Goal: Information Seeking & Learning: Learn about a topic

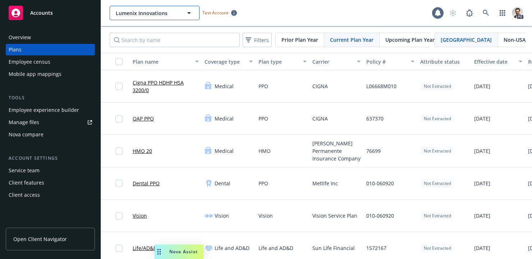
click at [152, 13] on span "Lumenix Innovations" at bounding box center [147, 13] width 62 height 8
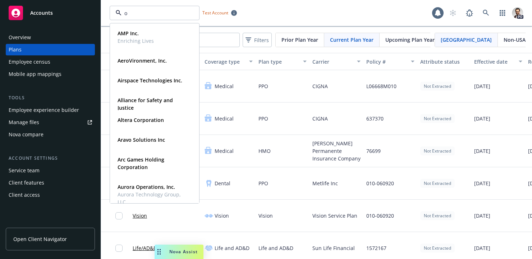
type input "oj"
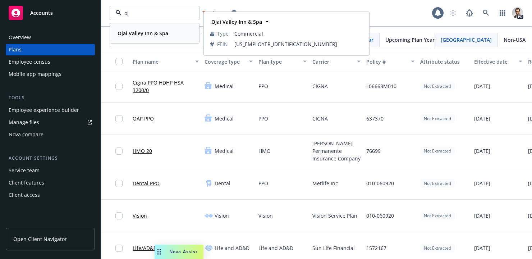
click at [149, 31] on strong "Ojai Valley Inn & Spa" at bounding box center [143, 33] width 51 height 7
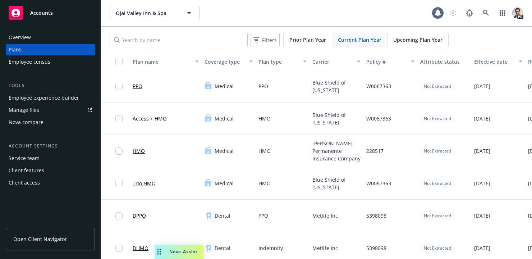
click at [39, 36] on div "Overview" at bounding box center [50, 38] width 83 height 12
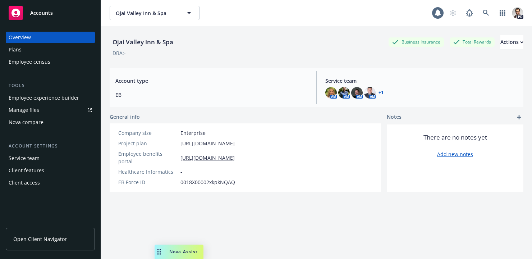
click at [65, 97] on div "Employee experience builder" at bounding box center [44, 98] width 70 height 12
click at [146, 14] on span "Ojai Valley Inn & Spa" at bounding box center [147, 13] width 62 height 8
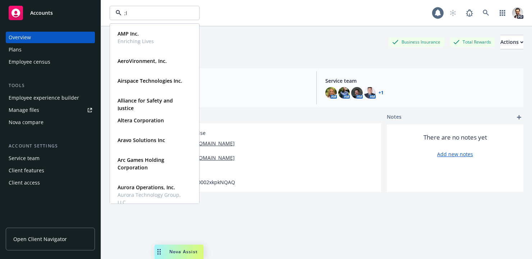
type input ";"
type input "lum"
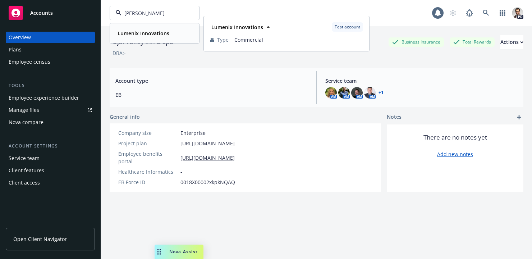
click at [134, 31] on strong "Lumenix Innovations" at bounding box center [144, 33] width 52 height 7
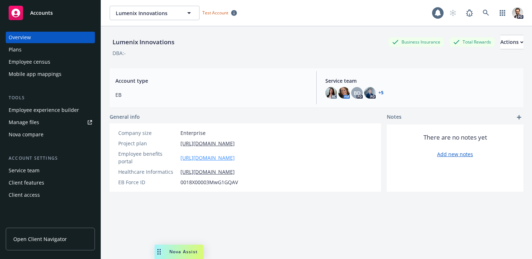
click at [232, 155] on link "https://app.newfront.com/employee/9b856fe5-21cb-4a12-a1cd-4689e3f286d0/overview" at bounding box center [207, 158] width 54 height 8
click at [45, 242] on span "Open Client Navigator" at bounding box center [40, 239] width 54 height 8
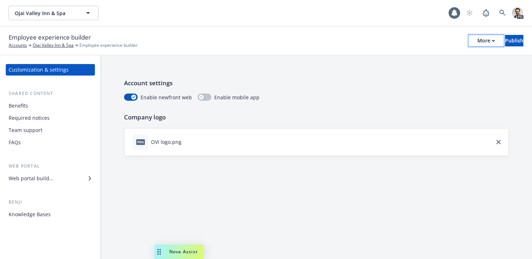
drag, startPoint x: 466, startPoint y: 42, endPoint x: 466, endPoint y: 46, distance: 4.7
click at [477, 42] on div "More" at bounding box center [486, 40] width 18 height 11
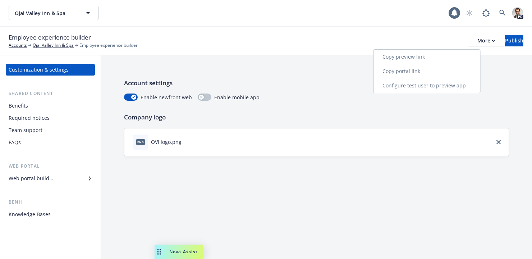
click at [440, 72] on link "Copy portal link" at bounding box center [427, 71] width 106 height 14
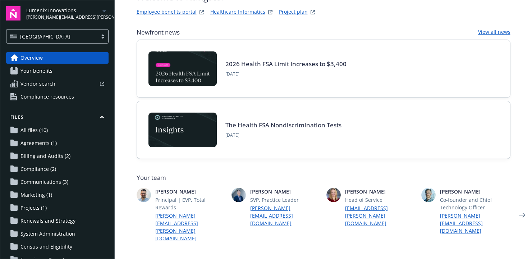
scroll to position [43, 0]
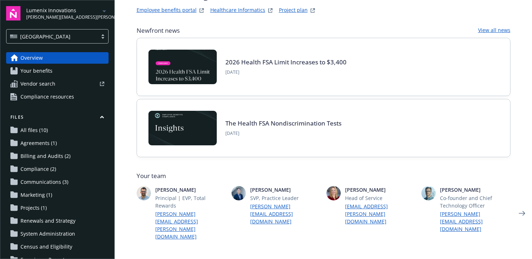
click at [95, 12] on div "Lumenix Innovations paul.martinez@newfront.com" at bounding box center [67, 13] width 82 height 14
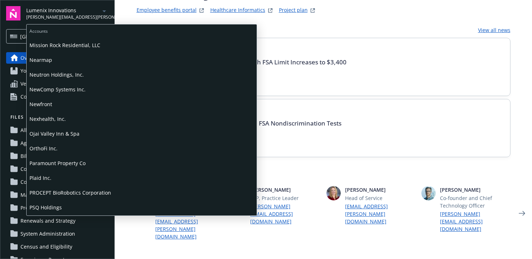
scroll to position [662, 0]
click at [55, 132] on span "Ojai Valley Inn & Spa" at bounding box center [141, 133] width 224 height 15
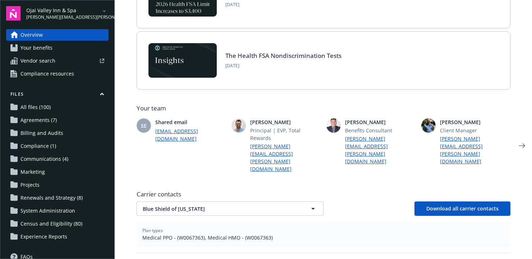
scroll to position [115, 0]
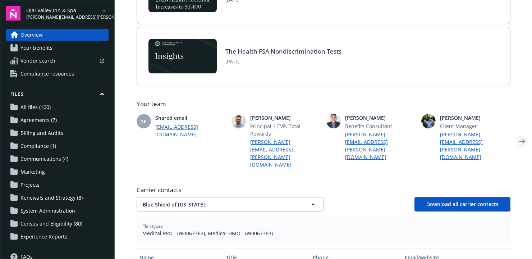
click at [525, 134] on icon "Next" at bounding box center [522, 141] width 12 height 14
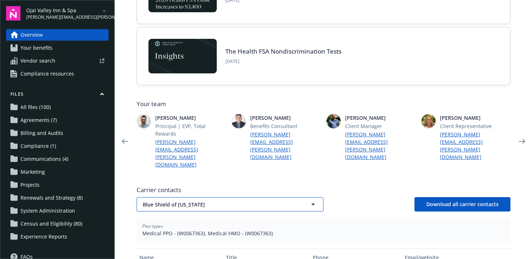
click at [266, 201] on span "Blue Shield of California" at bounding box center [218, 205] width 150 height 8
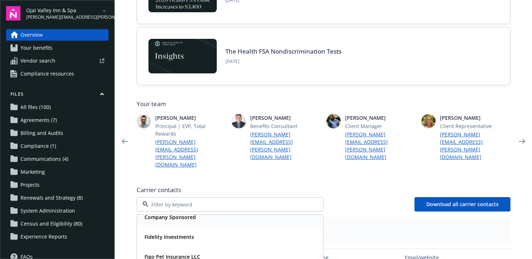
scroll to position [38, 0]
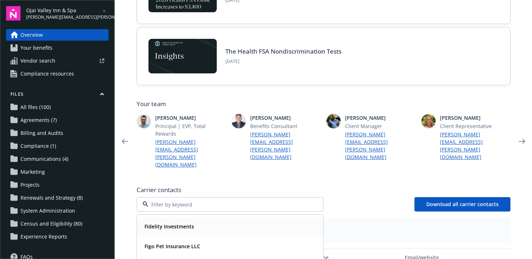
click at [183, 223] on strong "Fidelity Investments" at bounding box center [170, 226] width 50 height 7
click at [257, 201] on span "Fidelity Investments" at bounding box center [218, 205] width 150 height 8
click at [173, 241] on div "Figo Pet Insurance LLC" at bounding box center [172, 246] width 60 height 10
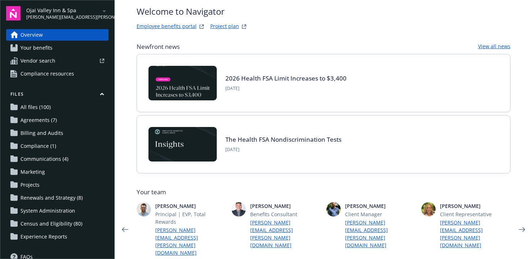
scroll to position [0, 0]
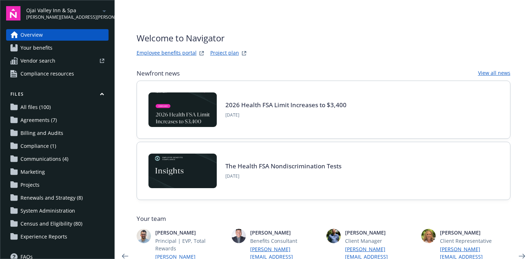
click at [47, 50] on span "Your benefits" at bounding box center [36, 48] width 32 height 12
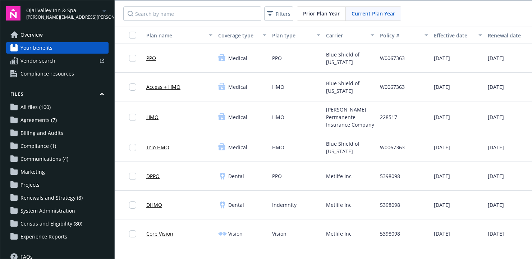
click at [152, 58] on link "PPO" at bounding box center [151, 58] width 10 height 8
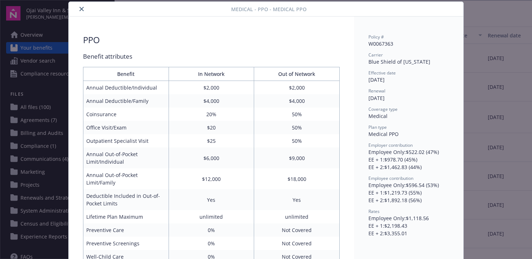
scroll to position [26, 0]
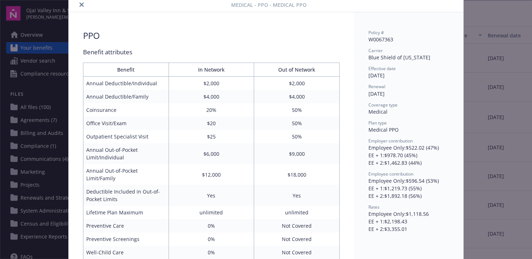
click at [481, 63] on div "Medical - PPO - Medical PPO PPO Benefit attributes Benefit In Network Out of Ne…" at bounding box center [266, 129] width 532 height 259
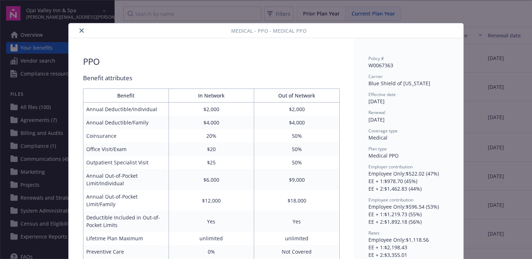
click at [440, 22] on div "Medical - PPO - Medical PPO PPO Benefit attributes Benefit In Network Out of Ne…" at bounding box center [266, 129] width 532 height 259
drag, startPoint x: 81, startPoint y: 31, endPoint x: 87, endPoint y: 32, distance: 5.9
click at [81, 31] on icon "close" at bounding box center [81, 30] width 4 height 4
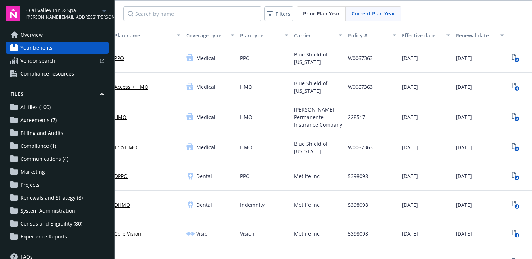
scroll to position [0, 61]
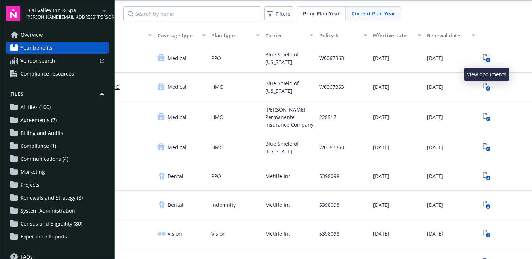
click at [485, 57] on icon "8" at bounding box center [487, 58] width 8 height 8
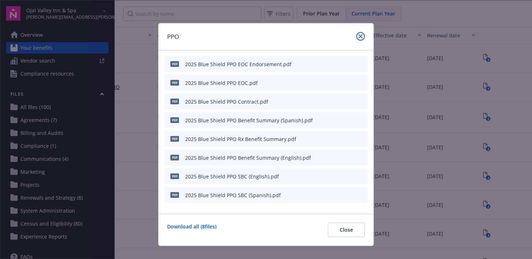
click at [362, 35] on icon "close" at bounding box center [360, 36] width 4 height 4
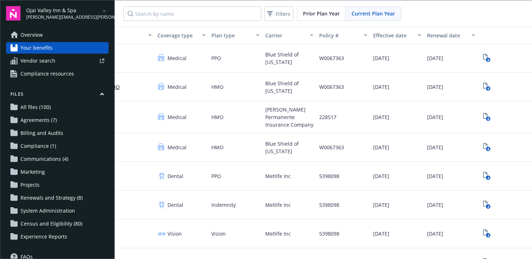
click at [37, 62] on span "Vendor search" at bounding box center [37, 61] width 35 height 12
click at [45, 75] on span "Compliance resources" at bounding box center [47, 74] width 54 height 12
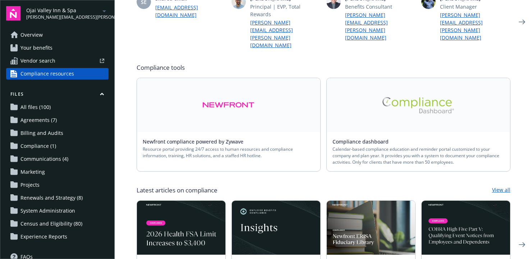
click at [51, 35] on link "Overview" at bounding box center [57, 35] width 102 height 12
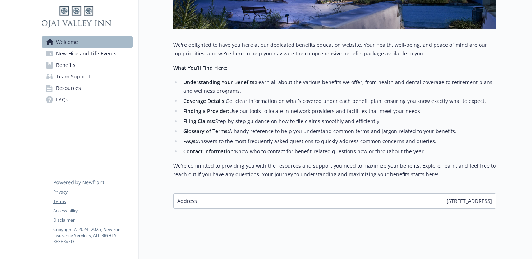
scroll to position [202, 0]
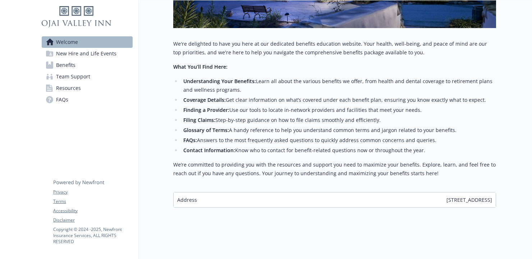
click at [97, 55] on span "New Hire and Life Events" at bounding box center [86, 54] width 60 height 12
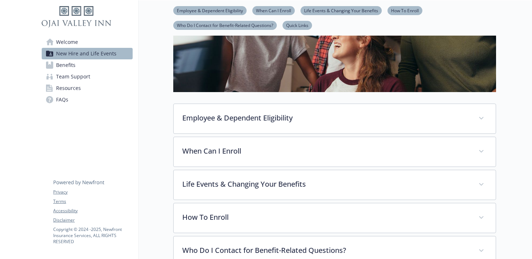
scroll to position [115, 0]
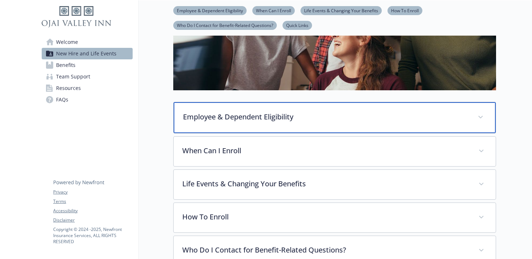
click at [231, 117] on p "Employee & Dependent Eligibility" at bounding box center [326, 116] width 286 height 11
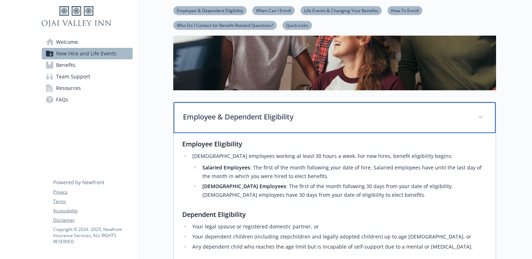
click at [229, 115] on p "Employee & Dependent Eligibility" at bounding box center [326, 116] width 286 height 11
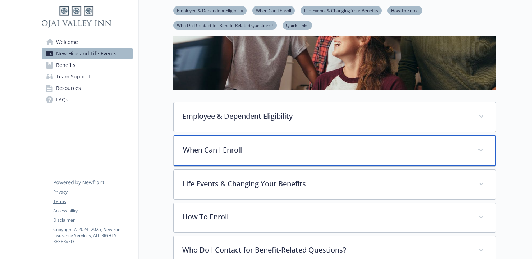
click at [263, 152] on p "When Can I Enroll" at bounding box center [326, 150] width 286 height 11
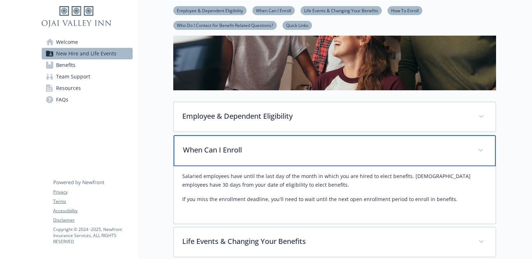
click at [262, 152] on p "When Can I Enroll" at bounding box center [326, 150] width 286 height 11
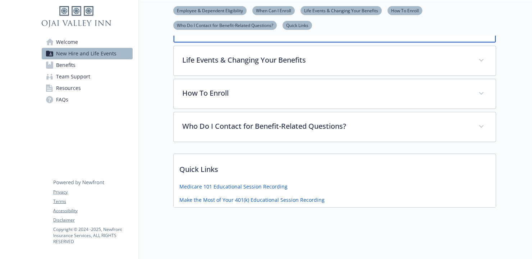
scroll to position [239, 0]
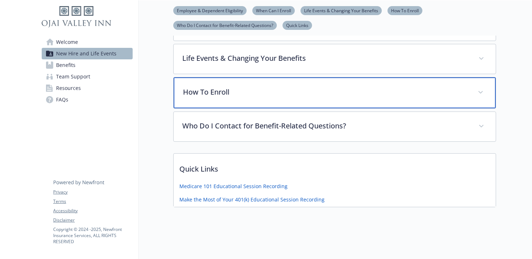
click at [215, 93] on p "How To Enroll" at bounding box center [326, 92] width 286 height 11
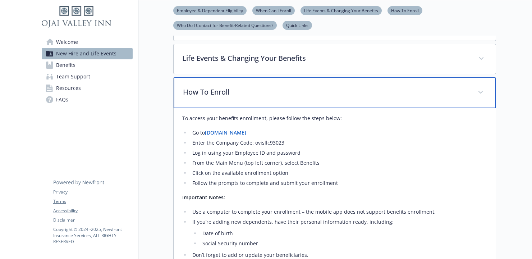
click at [262, 93] on p "How To Enroll" at bounding box center [326, 92] width 286 height 11
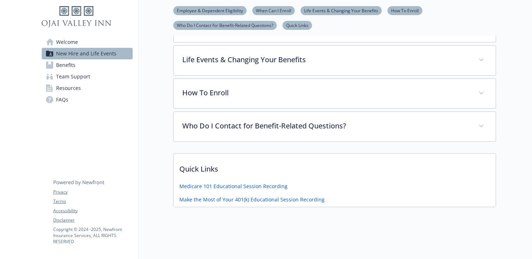
click at [73, 63] on span "Benefits" at bounding box center [65, 65] width 19 height 12
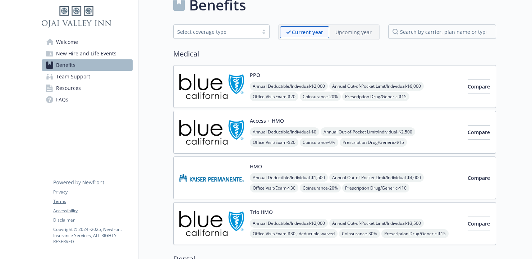
scroll to position [15, 0]
click at [384, 72] on div "PPO Annual Deductible/Individual - $2,000 Annual Out-of-Pocket Limit/Individual…" at bounding box center [356, 86] width 212 height 31
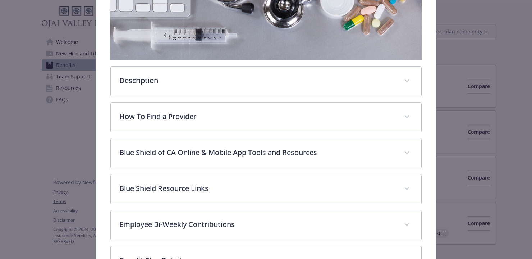
scroll to position [169, 0]
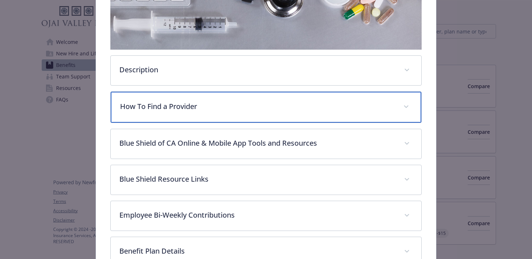
click at [174, 107] on p "How To Find a Provider" at bounding box center [257, 106] width 274 height 11
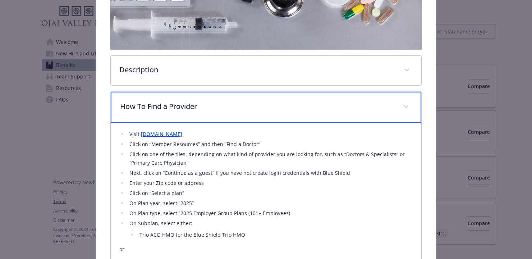
click at [174, 107] on p "How To Find a Provider" at bounding box center [257, 106] width 274 height 11
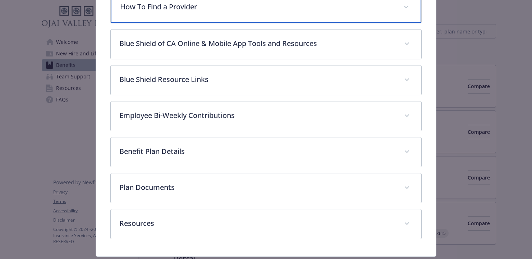
scroll to position [281, 0]
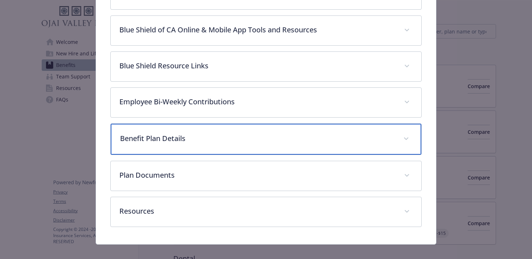
click at [161, 137] on p "Benefit Plan Details" at bounding box center [257, 138] width 274 height 11
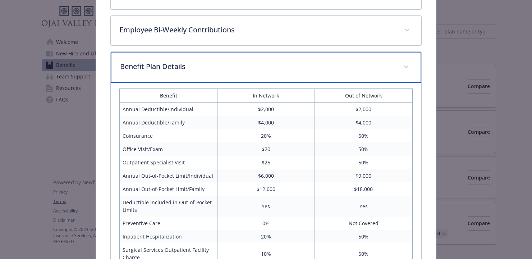
drag, startPoint x: 161, startPoint y: 66, endPoint x: 180, endPoint y: 106, distance: 44.2
click at [161, 66] on p "Benefit Plan Details" at bounding box center [257, 66] width 274 height 11
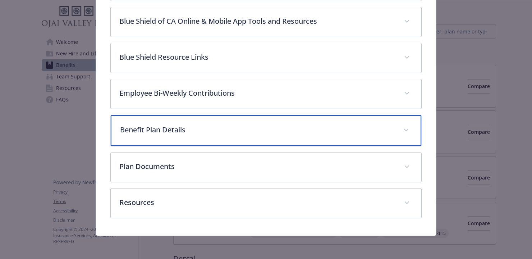
scroll to position [289, 0]
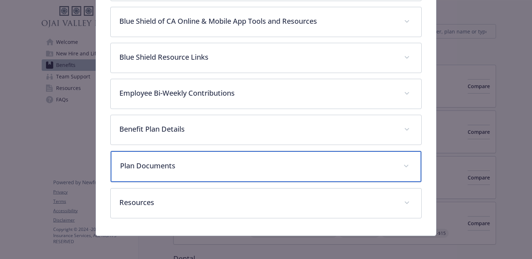
click at [169, 169] on p "Plan Documents" at bounding box center [257, 165] width 274 height 11
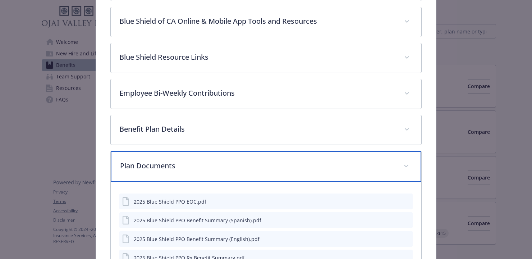
click at [168, 164] on p "Plan Documents" at bounding box center [257, 165] width 274 height 11
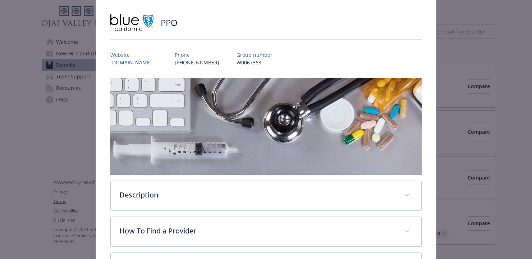
scroll to position [0, 0]
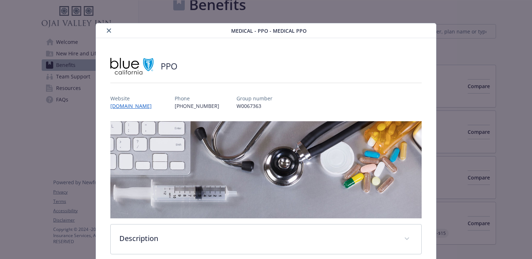
click at [111, 31] on icon "close" at bounding box center [109, 30] width 4 height 4
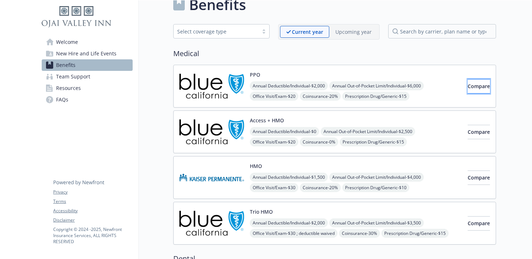
click at [471, 87] on span "Compare" at bounding box center [479, 86] width 22 height 7
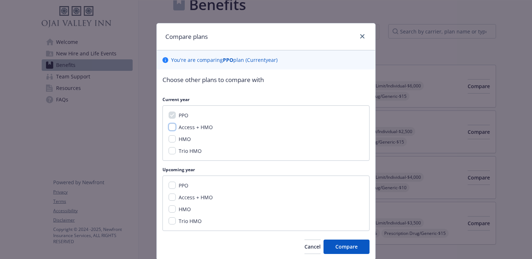
click at [172, 128] on input "Access + HMO" at bounding box center [172, 126] width 7 height 7
checkbox input "true"
click at [336, 244] on span "Compare" at bounding box center [346, 246] width 22 height 7
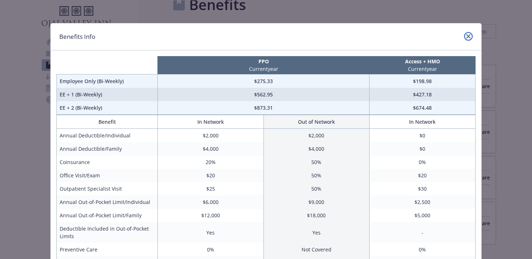
click at [470, 36] on icon "close" at bounding box center [468, 36] width 4 height 4
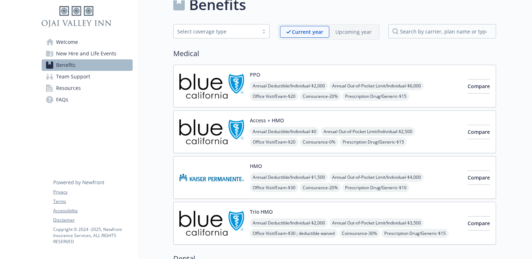
click at [364, 33] on p "Upcoming year" at bounding box center [353, 32] width 36 height 8
click at [290, 31] on p "Current year" at bounding box center [301, 32] width 31 height 8
click at [353, 30] on p "Upcoming year" at bounding box center [353, 32] width 36 height 8
click at [298, 32] on p "Current year" at bounding box center [301, 32] width 31 height 8
click at [368, 34] on p "Upcoming year" at bounding box center [353, 32] width 36 height 8
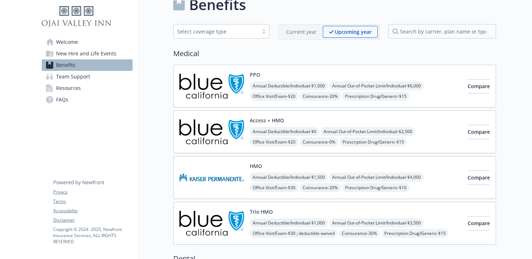
click at [302, 32] on p "Current year" at bounding box center [301, 32] width 31 height 8
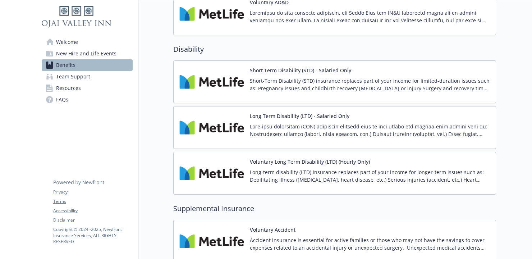
scroll to position [619, 0]
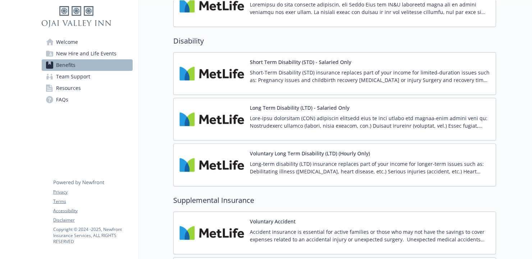
click at [366, 112] on div "Long Term Disability (LTD) - Salaried Only" at bounding box center [370, 119] width 240 height 31
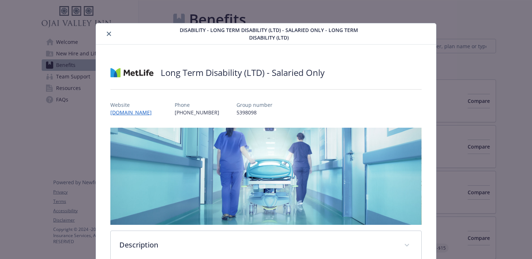
scroll to position [619, 0]
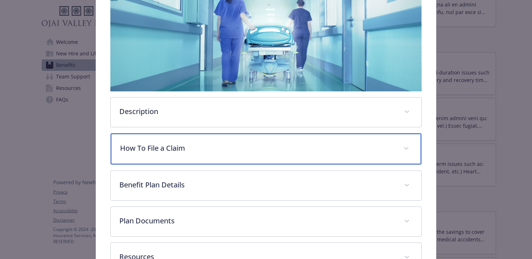
click at [216, 152] on p "How To File a Claim" at bounding box center [257, 148] width 274 height 11
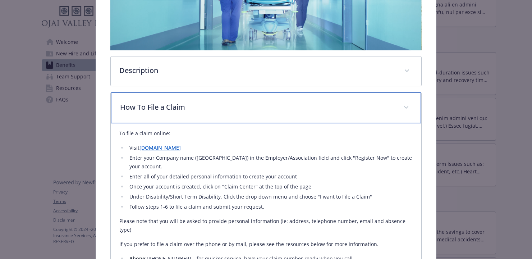
scroll to position [179, 0]
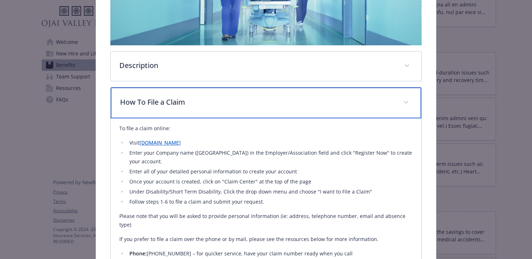
click at [244, 102] on p "How To File a Claim" at bounding box center [257, 102] width 274 height 11
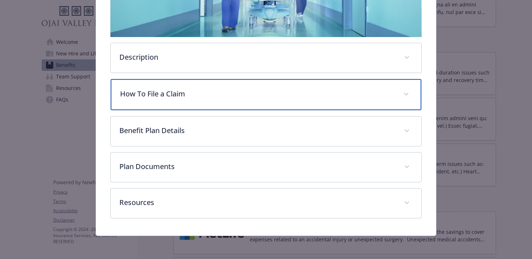
scroll to position [0, 0]
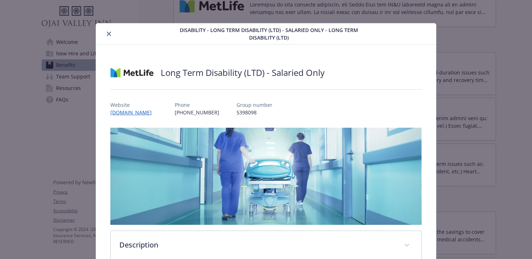
click at [111, 36] on button "close" at bounding box center [109, 33] width 9 height 9
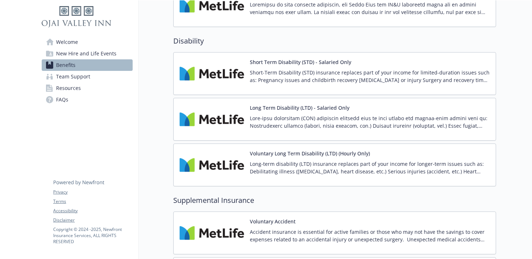
drag, startPoint x: 73, startPoint y: 76, endPoint x: 79, endPoint y: 76, distance: 6.5
click at [72, 76] on span "Team Support" at bounding box center [73, 77] width 34 height 12
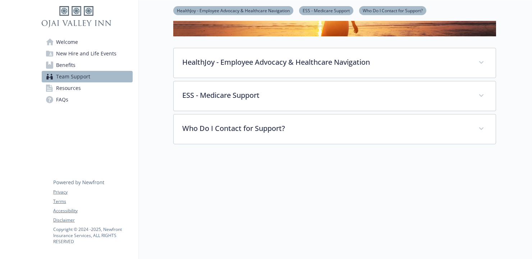
scroll to position [55, 0]
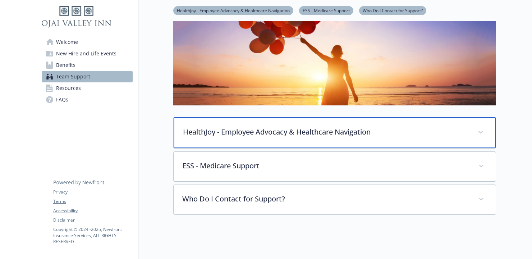
click at [317, 128] on p "HealthJoy - Employee Advocacy & Healthcare Navigation" at bounding box center [326, 132] width 286 height 11
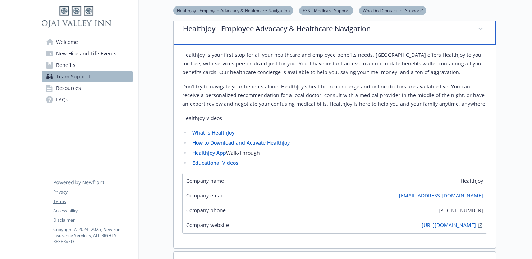
scroll to position [161, 0]
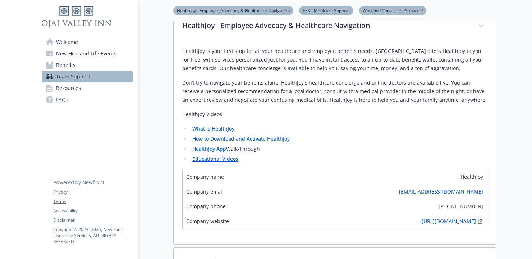
click at [71, 86] on span "Resources" at bounding box center [68, 88] width 25 height 12
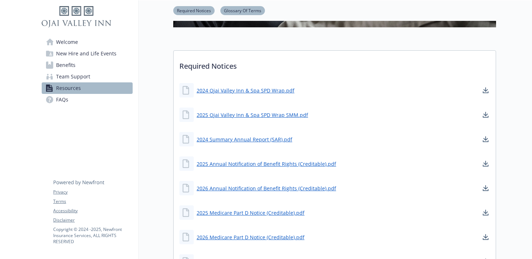
click at [66, 99] on span "FAQs" at bounding box center [62, 100] width 12 height 12
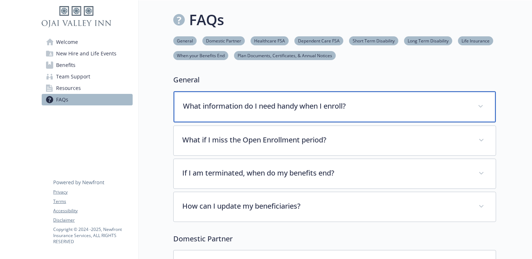
click at [273, 106] on p "What information do I need handy when I enroll?" at bounding box center [326, 106] width 286 height 11
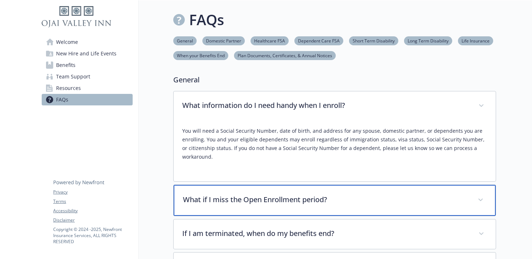
click at [280, 204] on p "What if I miss the Open Enrollment period?" at bounding box center [326, 199] width 286 height 11
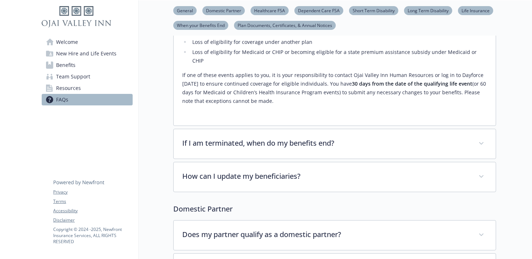
scroll to position [286, 0]
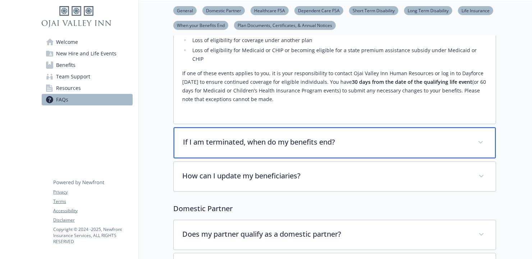
click at [263, 143] on div "If I am terminated, when do my benefits end?" at bounding box center [335, 142] width 322 height 31
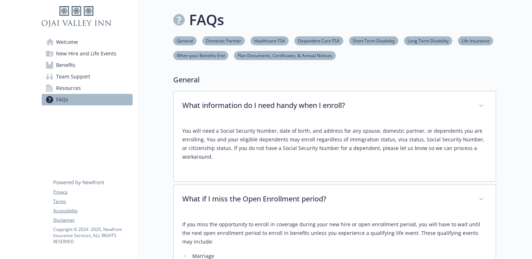
scroll to position [1, 0]
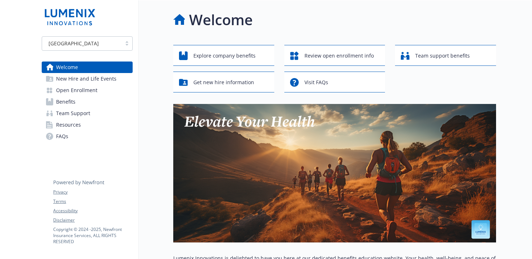
click at [83, 104] on link "Benefits" at bounding box center [87, 102] width 91 height 12
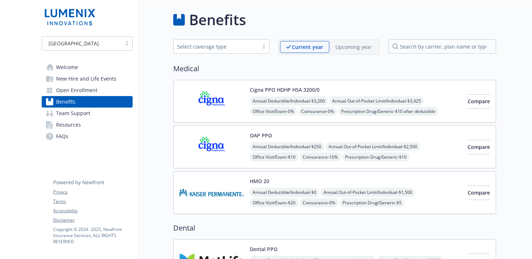
click at [360, 48] on p "Upcoming year" at bounding box center [353, 47] width 36 height 8
drag, startPoint x: 294, startPoint y: 46, endPoint x: 298, endPoint y: 50, distance: 6.1
click at [295, 46] on p "Current year" at bounding box center [301, 47] width 31 height 8
click at [468, 102] on span "Compare" at bounding box center [479, 101] width 22 height 7
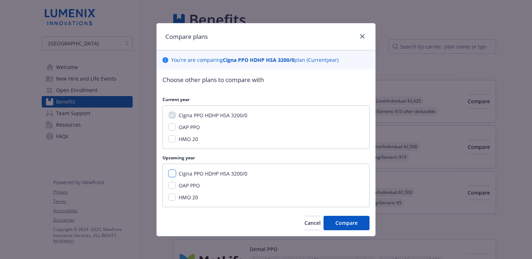
click at [170, 173] on input "Cigna PPO HDHP HSA 3200/0" at bounding box center [172, 173] width 7 height 7
checkbox input "true"
click at [348, 219] on button "Compare" at bounding box center [347, 223] width 46 height 14
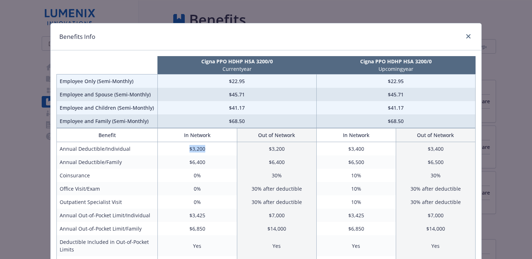
drag, startPoint x: 192, startPoint y: 149, endPoint x: 246, endPoint y: 151, distance: 54.7
click at [214, 149] on td "$3,200" at bounding box center [196, 149] width 79 height 14
drag, startPoint x: 346, startPoint y: 150, endPoint x: 360, endPoint y: 135, distance: 20.6
click at [374, 145] on td "$3,400" at bounding box center [355, 149] width 79 height 14
drag, startPoint x: 235, startPoint y: 79, endPoint x: 301, endPoint y: 83, distance: 65.5
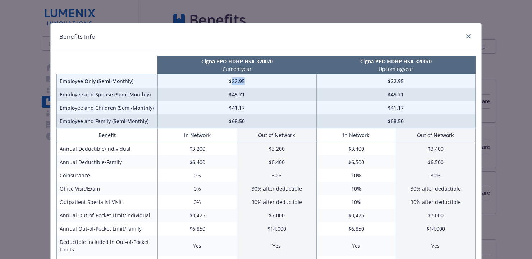
click at [273, 82] on td "$22.95" at bounding box center [236, 81] width 159 height 14
drag, startPoint x: 411, startPoint y: 86, endPoint x: 396, endPoint y: 99, distance: 20.1
click at [411, 86] on td "$22.95" at bounding box center [395, 81] width 159 height 14
click at [473, 37] on div "Benefits Info" at bounding box center [266, 36] width 431 height 27
click at [469, 36] on icon "close" at bounding box center [468, 36] width 4 height 4
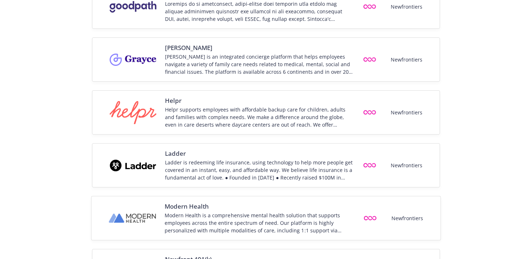
scroll to position [540, 0]
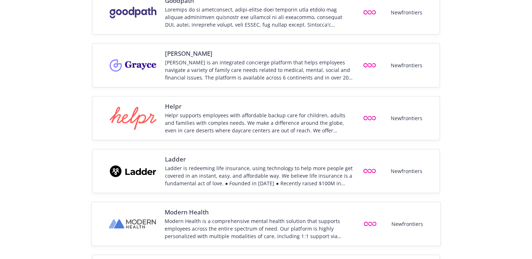
click at [221, 223] on div "Modern Health is a comprehensive mental health solution that supports employees…" at bounding box center [259, 228] width 189 height 23
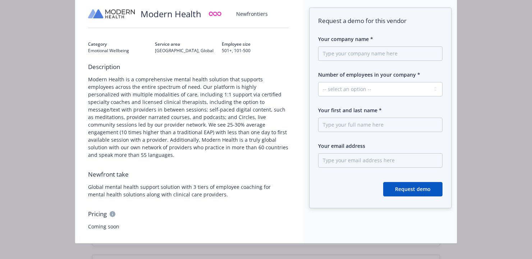
scroll to position [0, 0]
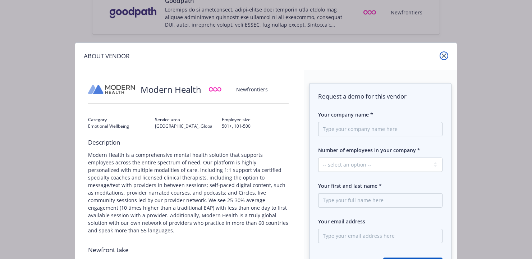
click at [443, 52] on link "close" at bounding box center [444, 55] width 9 height 9
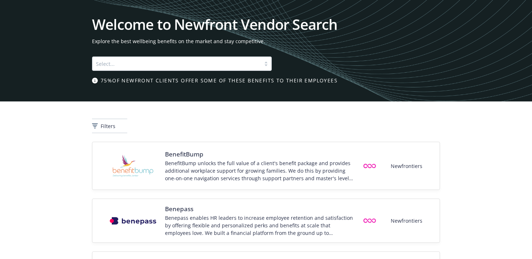
scroll to position [540, 0]
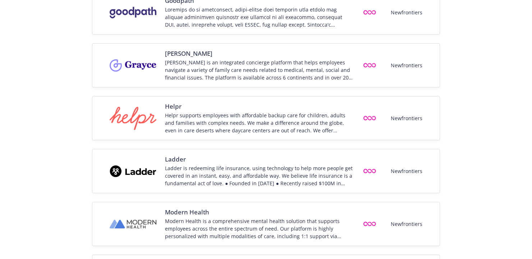
drag, startPoint x: 499, startPoint y: 29, endPoint x: 485, endPoint y: 20, distance: 15.7
click at [498, 28] on div "BenefitBump BenefitBump unlocks the full value of a client's benefit package an…" at bounding box center [266, 167] width 532 height 1131
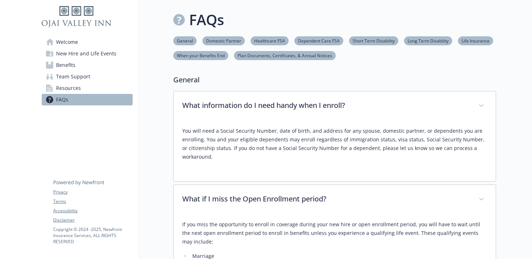
scroll to position [1, 0]
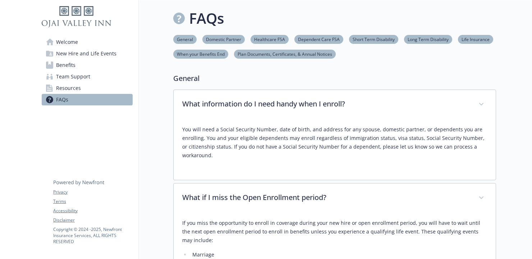
drag, startPoint x: 454, startPoint y: 80, endPoint x: 387, endPoint y: 52, distance: 72.9
click at [454, 80] on p "General" at bounding box center [334, 78] width 323 height 11
drag, startPoint x: 258, startPoint y: 139, endPoint x: 244, endPoint y: 145, distance: 14.7
click at [258, 138] on p "You will need a Social Security Number, date of birth, and address for any spou…" at bounding box center [334, 142] width 305 height 35
